Goal: Task Accomplishment & Management: Manage account settings

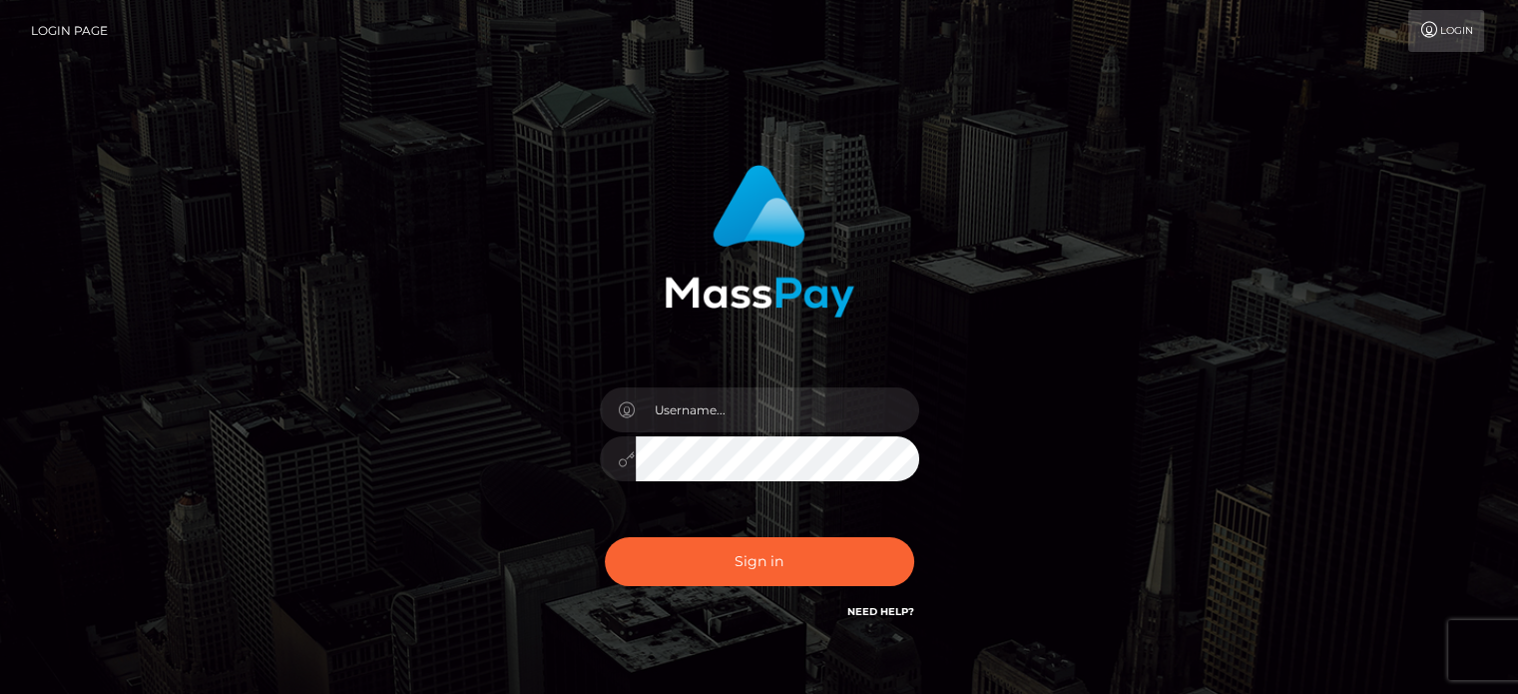
click at [744, 408] on div at bounding box center [759, 448] width 349 height 153
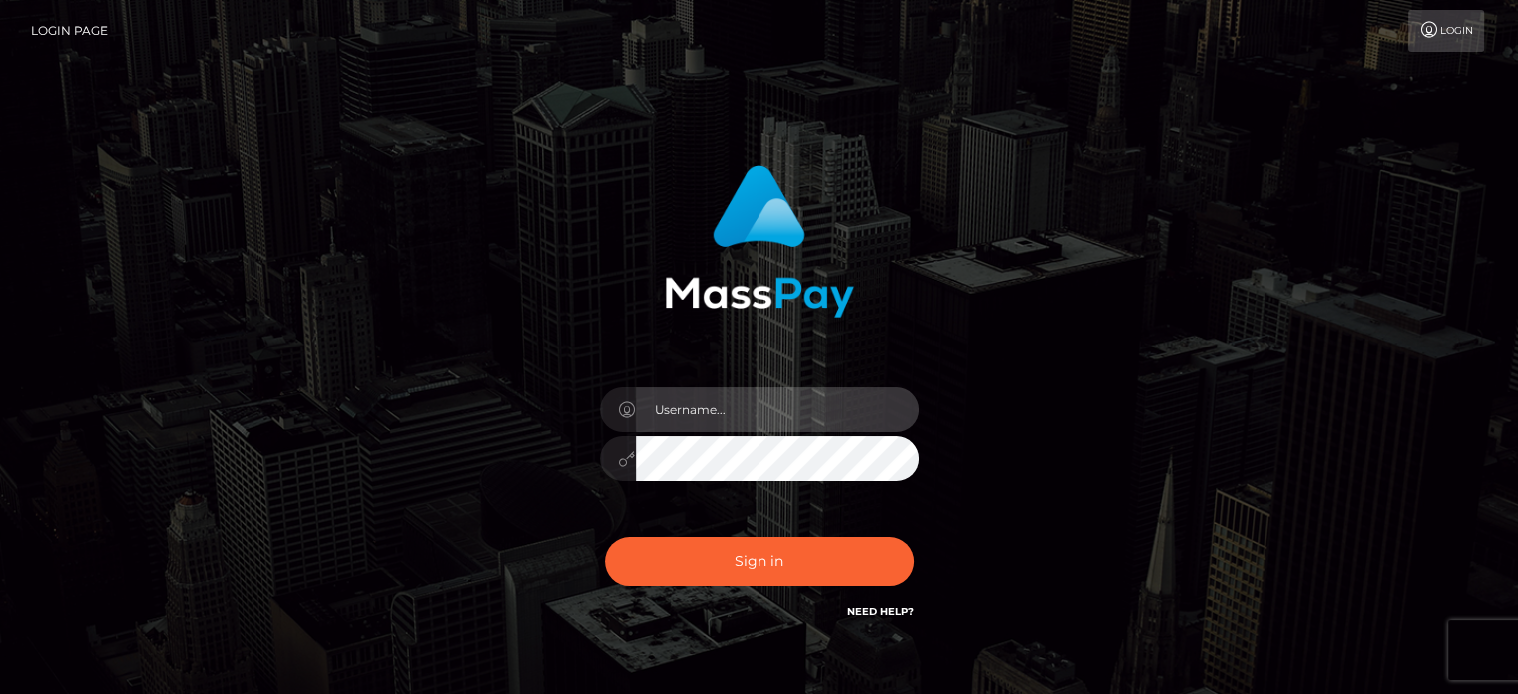
click at [744, 408] on input "text" at bounding box center [778, 409] width 284 height 45
type input "witheanne6@gmail.com"
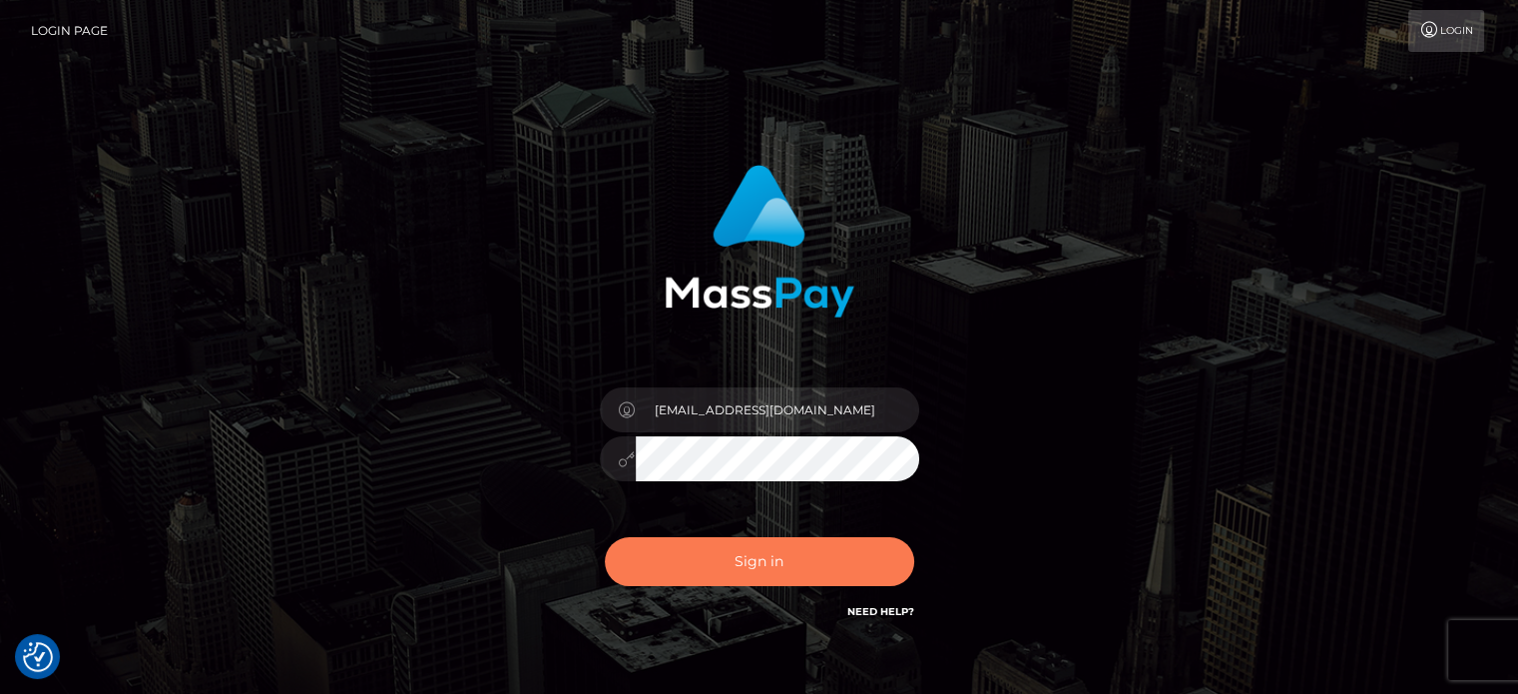
click at [746, 547] on button "Sign in" at bounding box center [759, 561] width 309 height 49
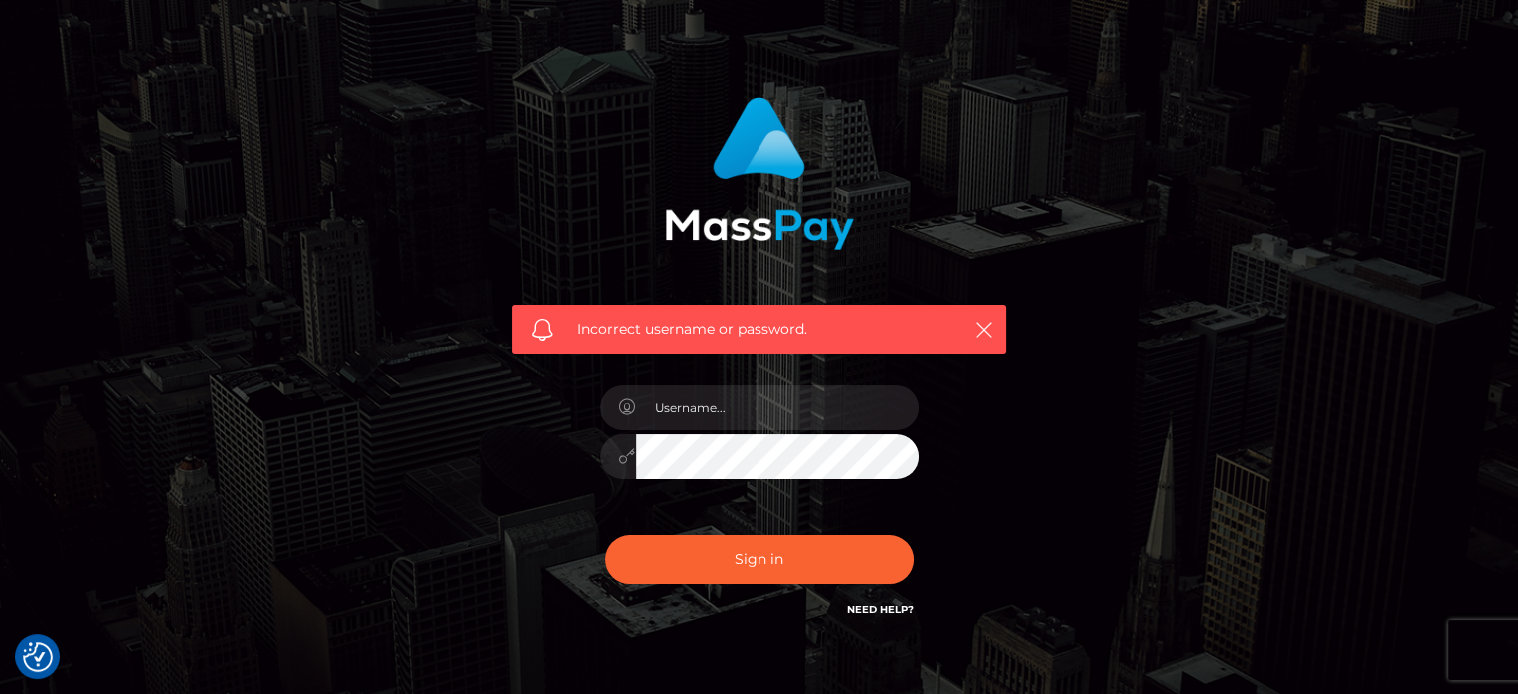
scroll to position [91, 0]
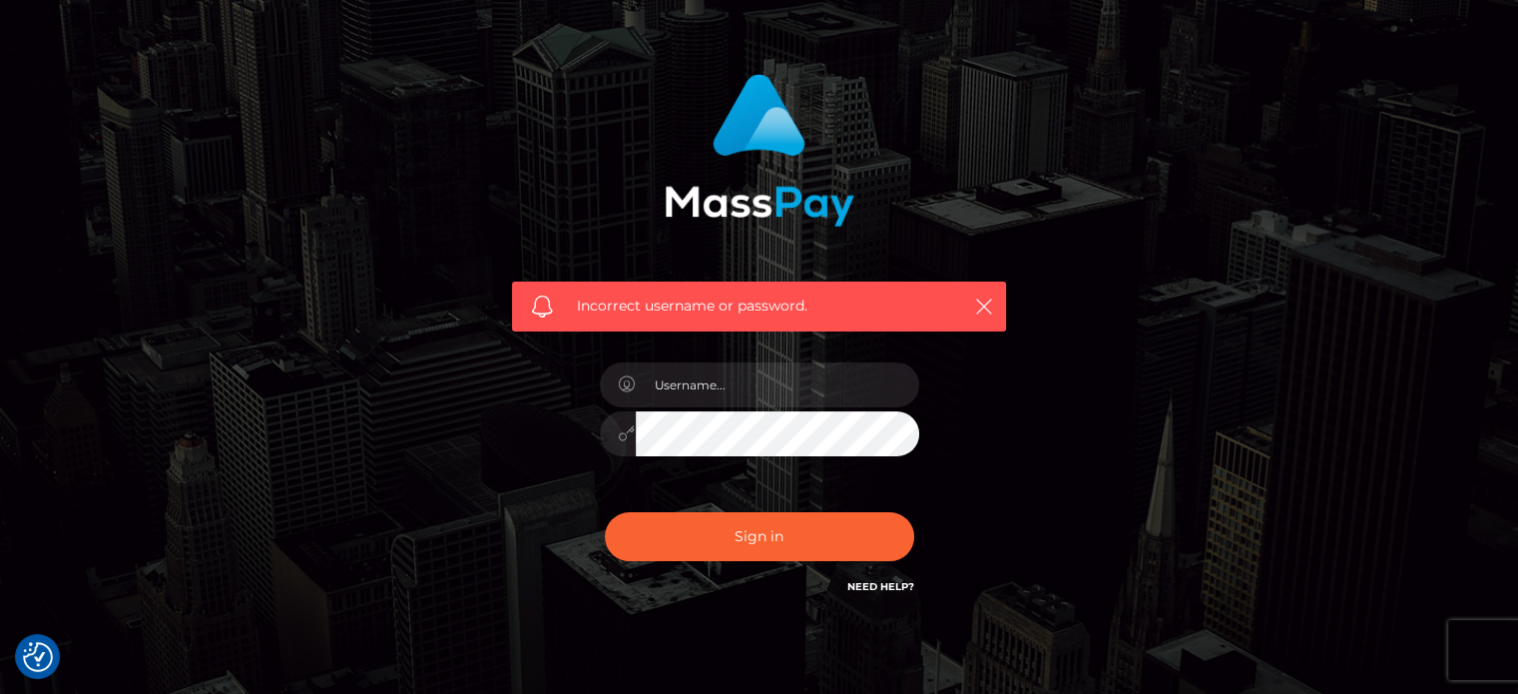
click at [892, 587] on link "Need Help?" at bounding box center [881, 586] width 67 height 13
drag, startPoint x: 982, startPoint y: 292, endPoint x: 982, endPoint y: 311, distance: 20.0
click at [982, 311] on div "Incorrect username or password." at bounding box center [759, 307] width 494 height 50
click at [982, 311] on icon "button" at bounding box center [984, 306] width 20 height 20
click at [885, 578] on h6 "Need Help?" at bounding box center [881, 585] width 67 height 17
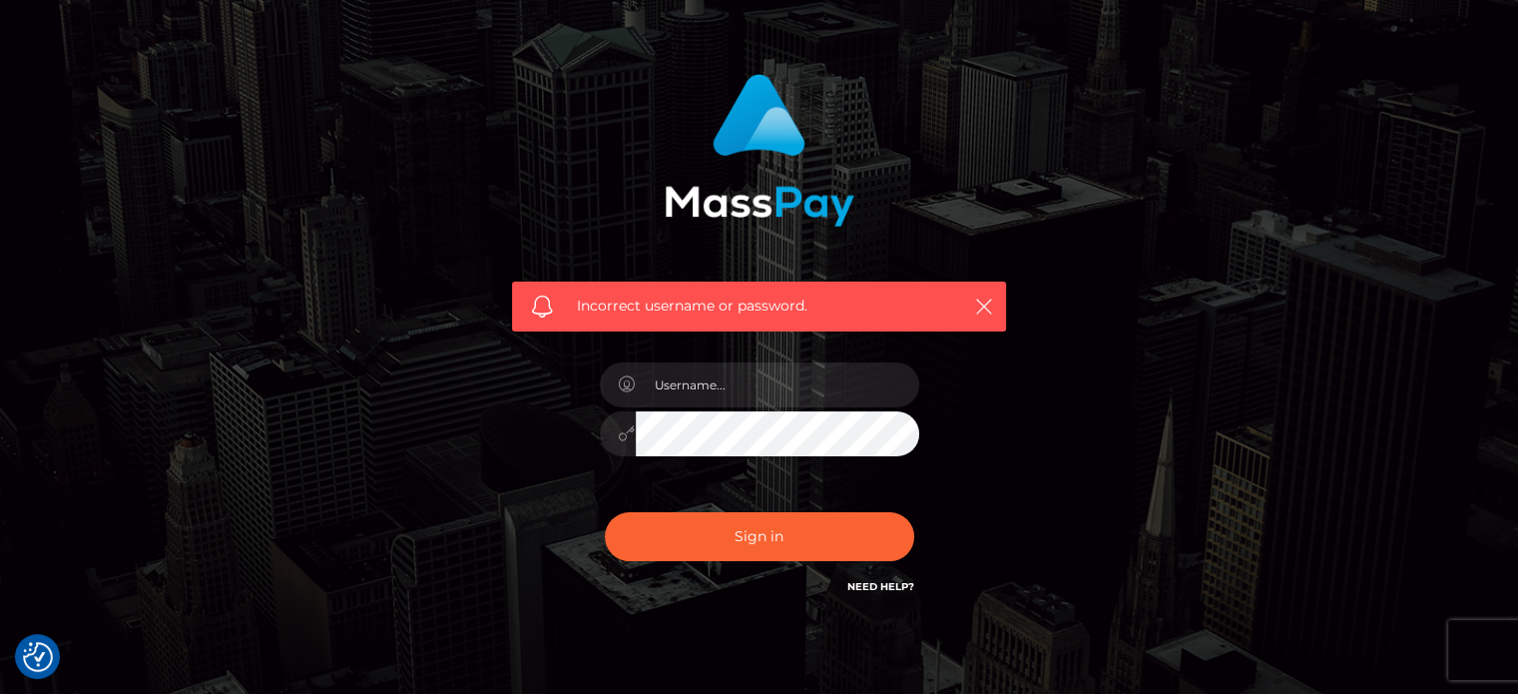
click at [871, 588] on link "Need Help?" at bounding box center [881, 586] width 67 height 13
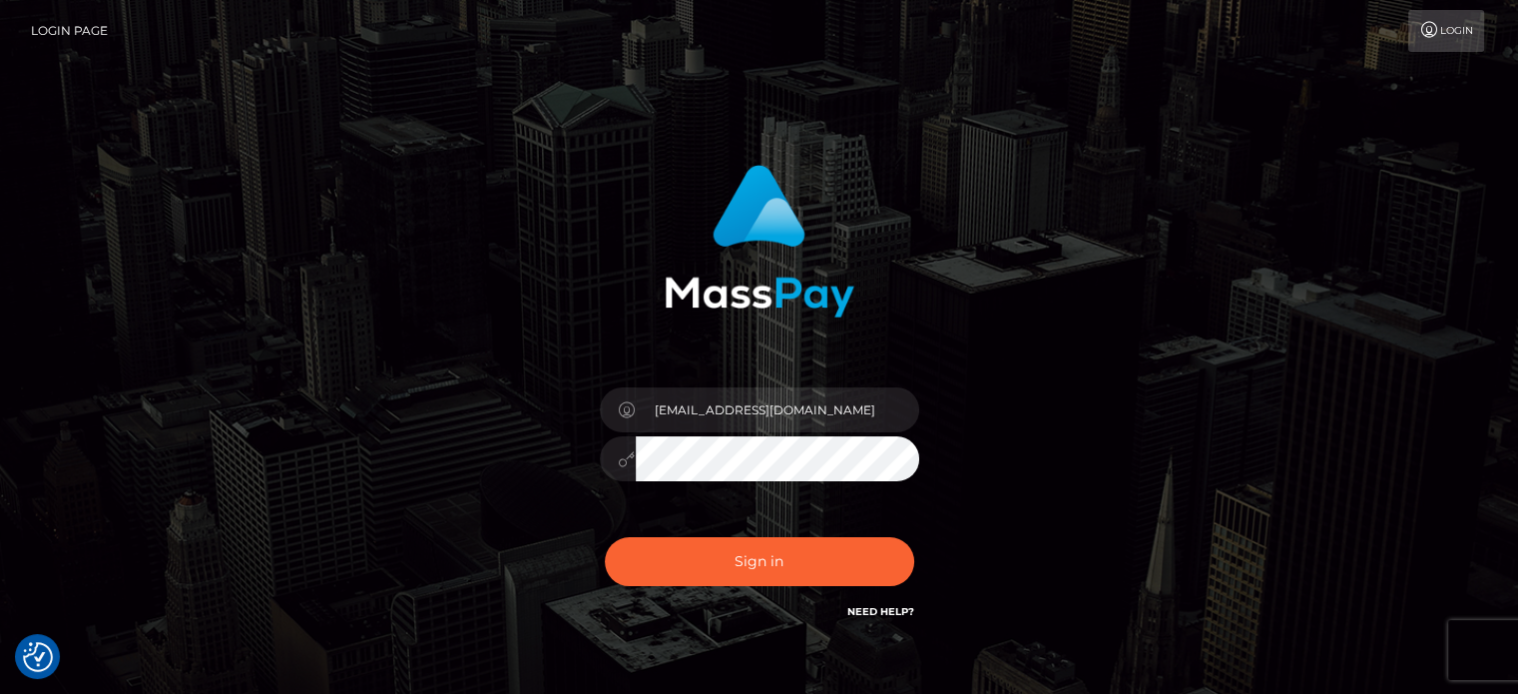
click at [1437, 27] on icon at bounding box center [1430, 30] width 21 height 16
click at [750, 418] on input "text" at bounding box center [778, 409] width 284 height 45
type input "[EMAIL_ADDRESS][DOMAIN_NAME]"
click at [814, 554] on button "Sign in" at bounding box center [759, 561] width 309 height 49
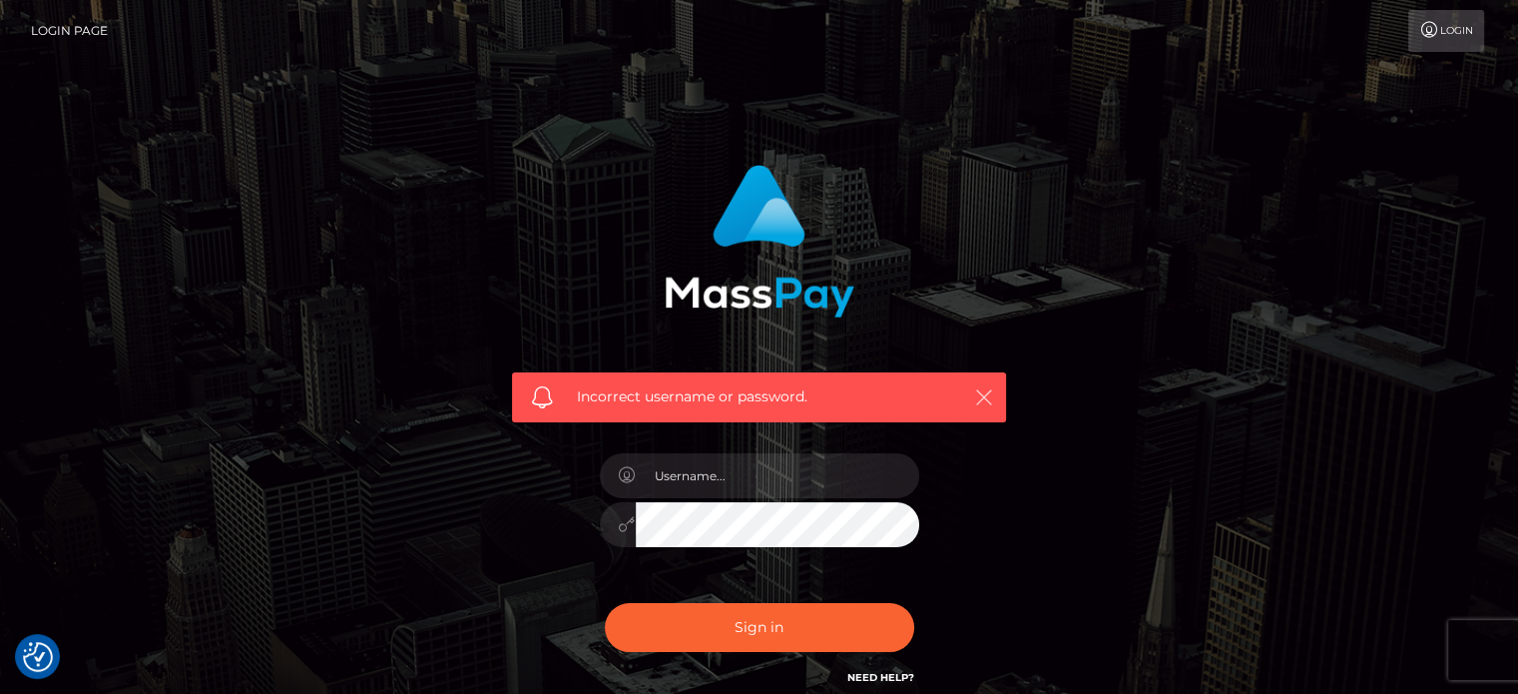
click at [990, 393] on icon "button" at bounding box center [984, 397] width 20 height 20
click at [871, 672] on link "Need Help?" at bounding box center [881, 677] width 67 height 13
